Goal: Use online tool/utility: Use online tool/utility

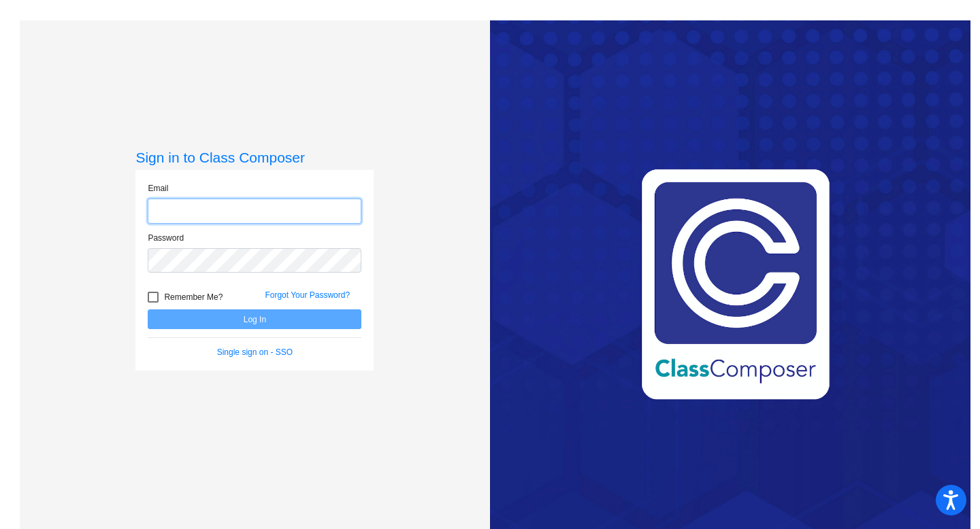
type input "[EMAIL_ADDRESS][DOMAIN_NAME]"
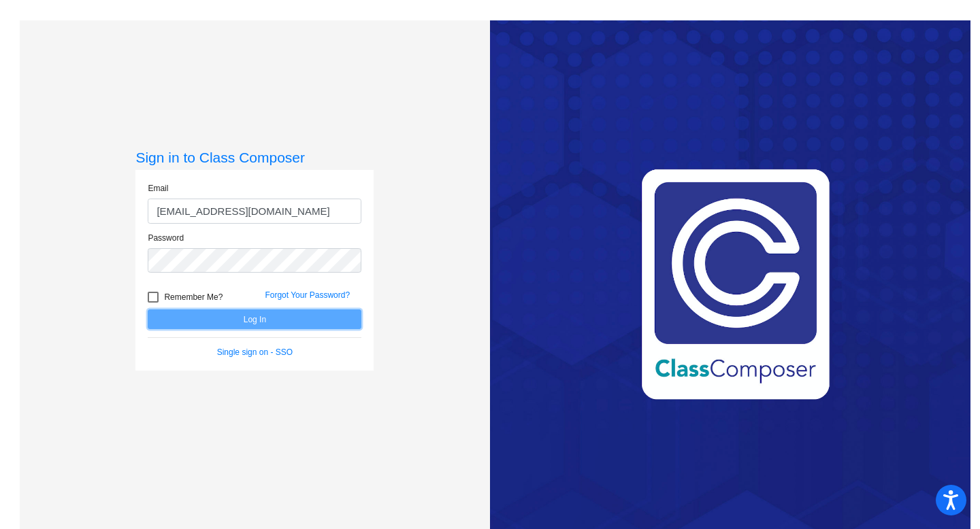
click at [225, 316] on button "Log In" at bounding box center [255, 320] width 214 height 20
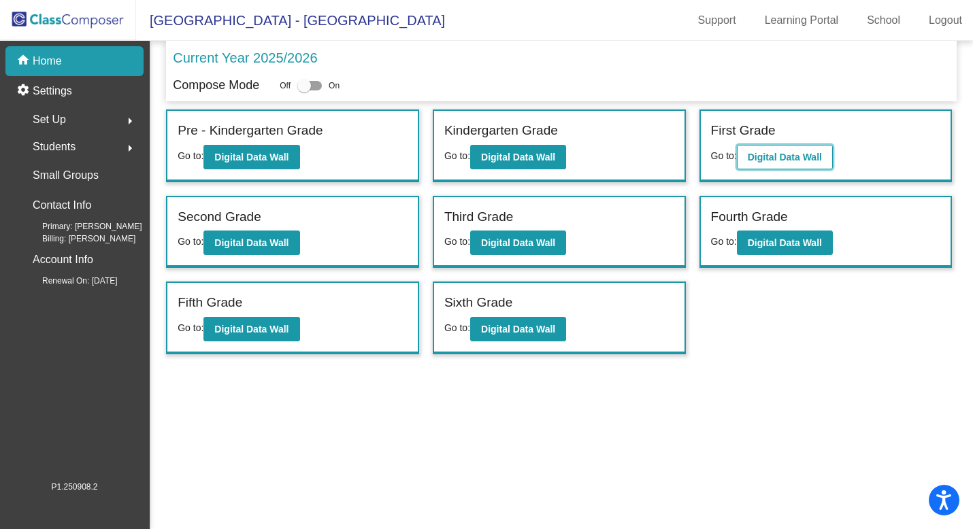
click at [815, 160] on b "Digital Data Wall" at bounding box center [785, 157] width 74 height 11
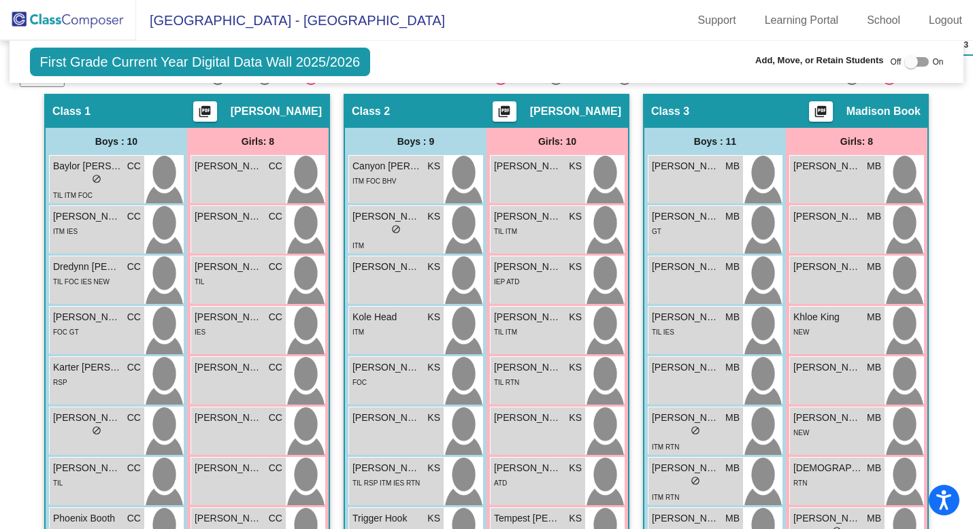
scroll to position [372, 0]
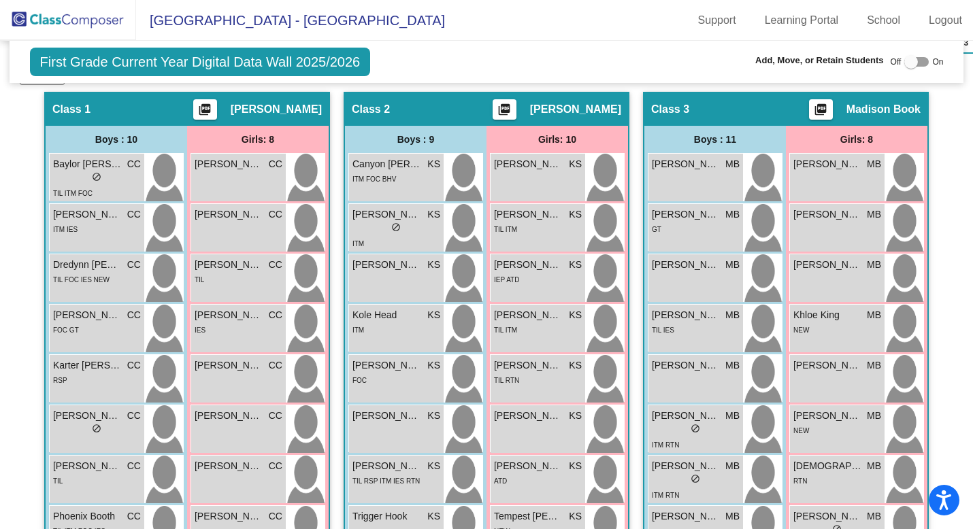
click at [906, 65] on div at bounding box center [911, 62] width 14 height 14
checkbox input "true"
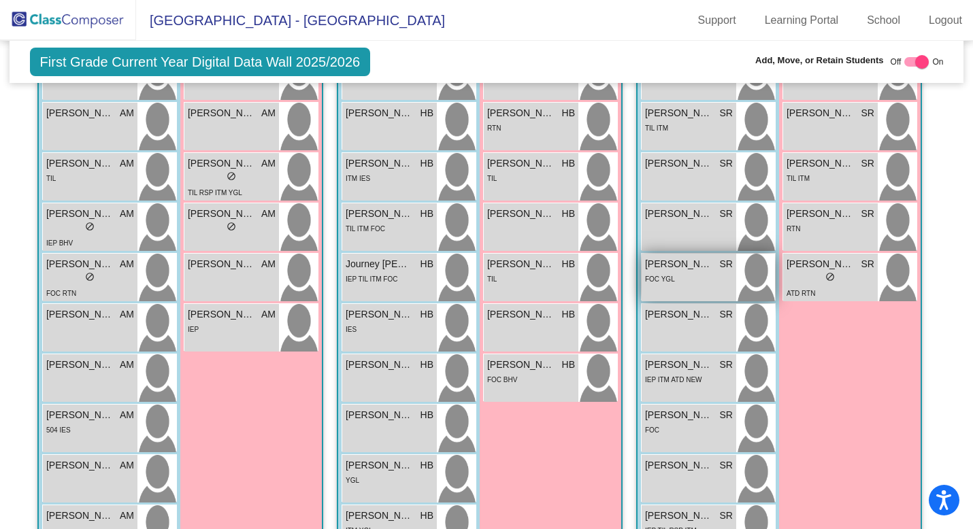
scroll to position [1241, 0]
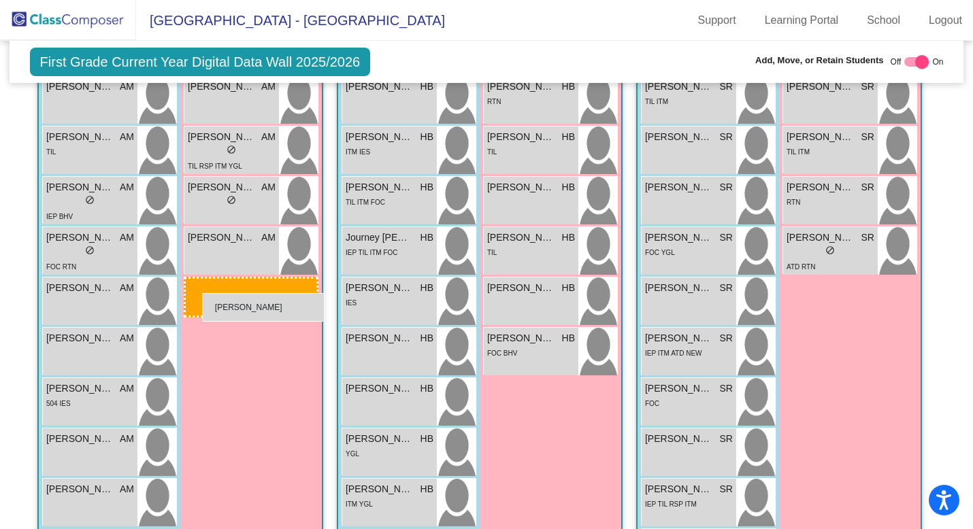
drag, startPoint x: 222, startPoint y: 294, endPoint x: 201, endPoint y: 277, distance: 26.6
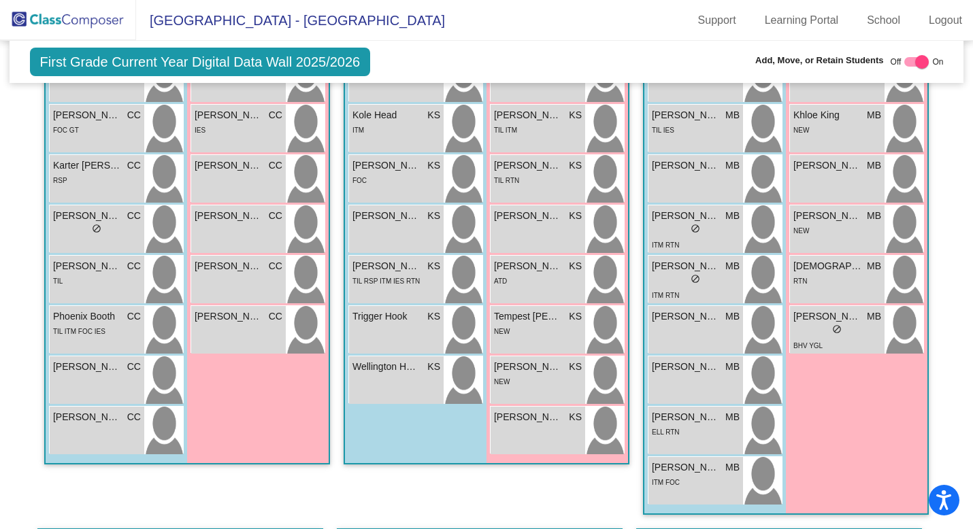
scroll to position [597, 0]
